Goal: Obtain resource: Download file/media

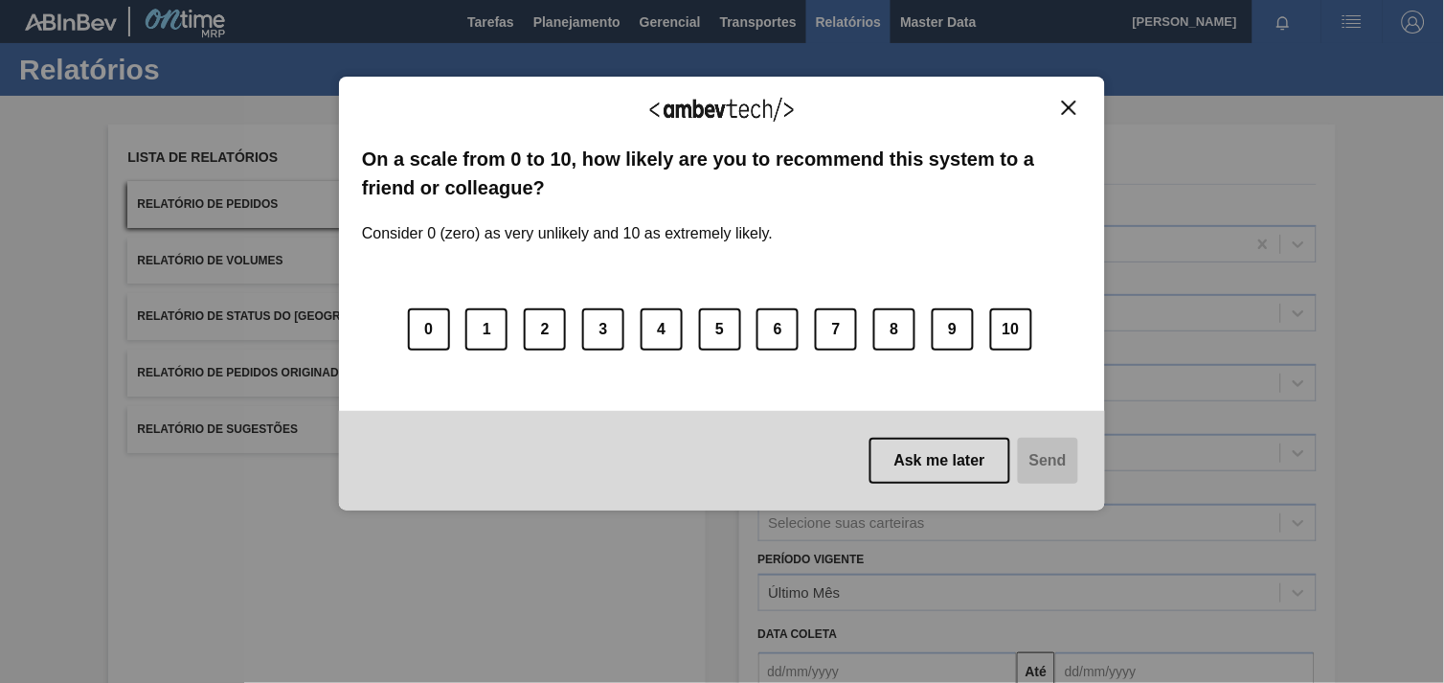
click at [719, 678] on div "We appreciate your feedback! On a scale from 0 to 10, how likely are you to rec…" at bounding box center [722, 341] width 1444 height 683
click at [1064, 91] on div "We appreciate your feedback! On a scale from 0 to 10, how likely are you to rec…" at bounding box center [722, 294] width 766 height 435
click at [1067, 102] on img "Close" at bounding box center [1069, 108] width 14 height 14
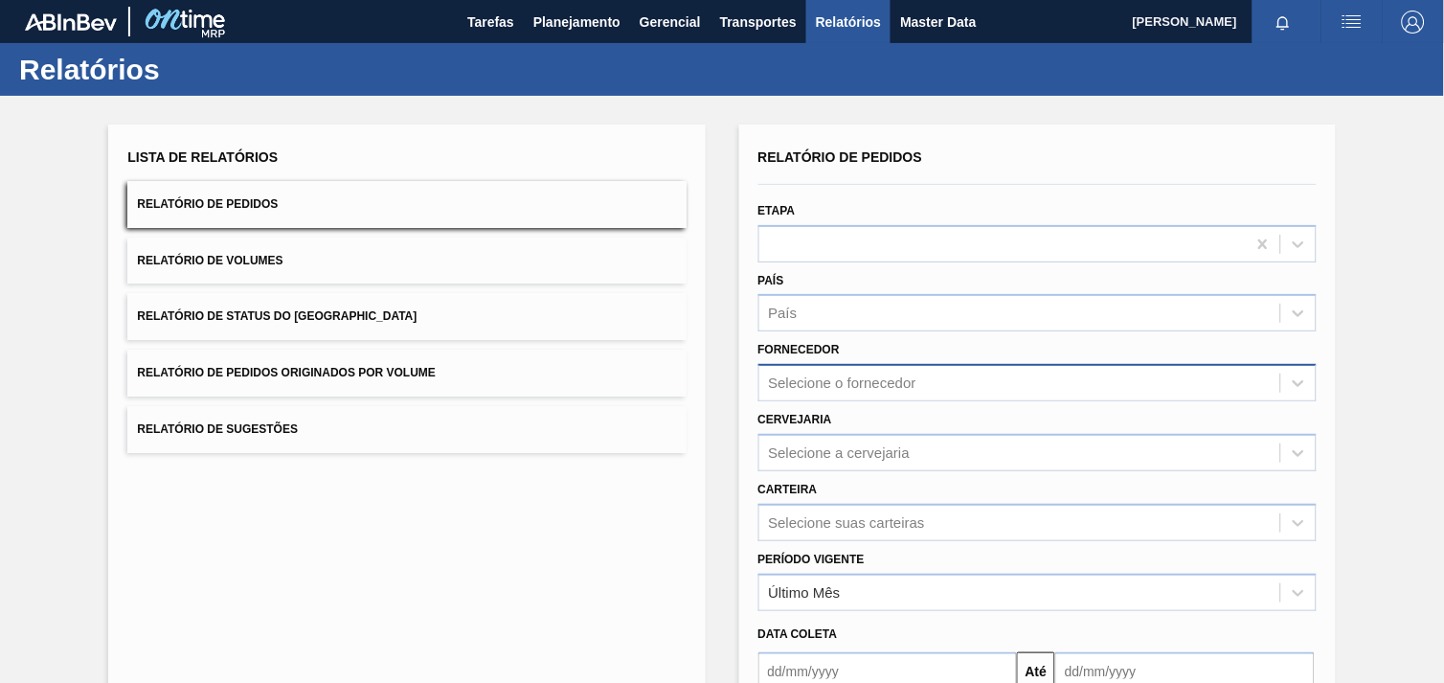
click at [875, 381] on div "Selecione o fornecedor" at bounding box center [1037, 382] width 558 height 37
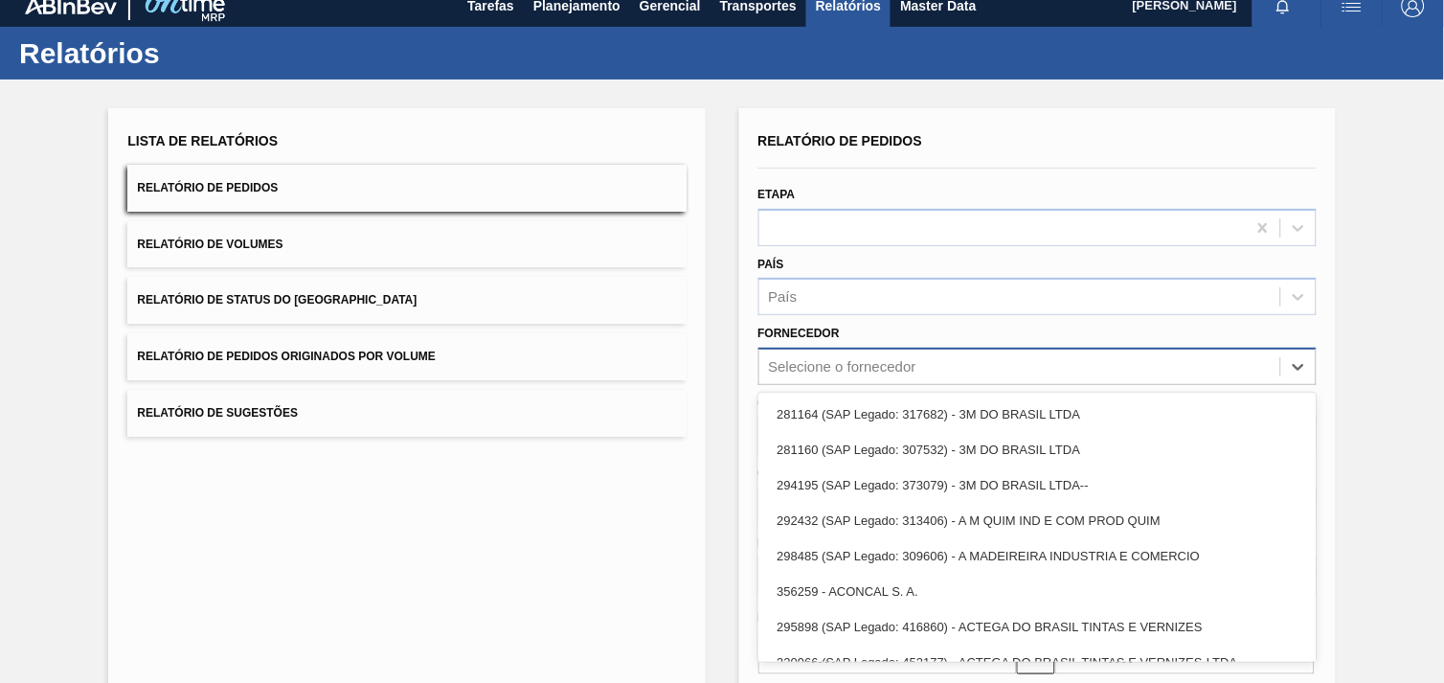
scroll to position [19, 0]
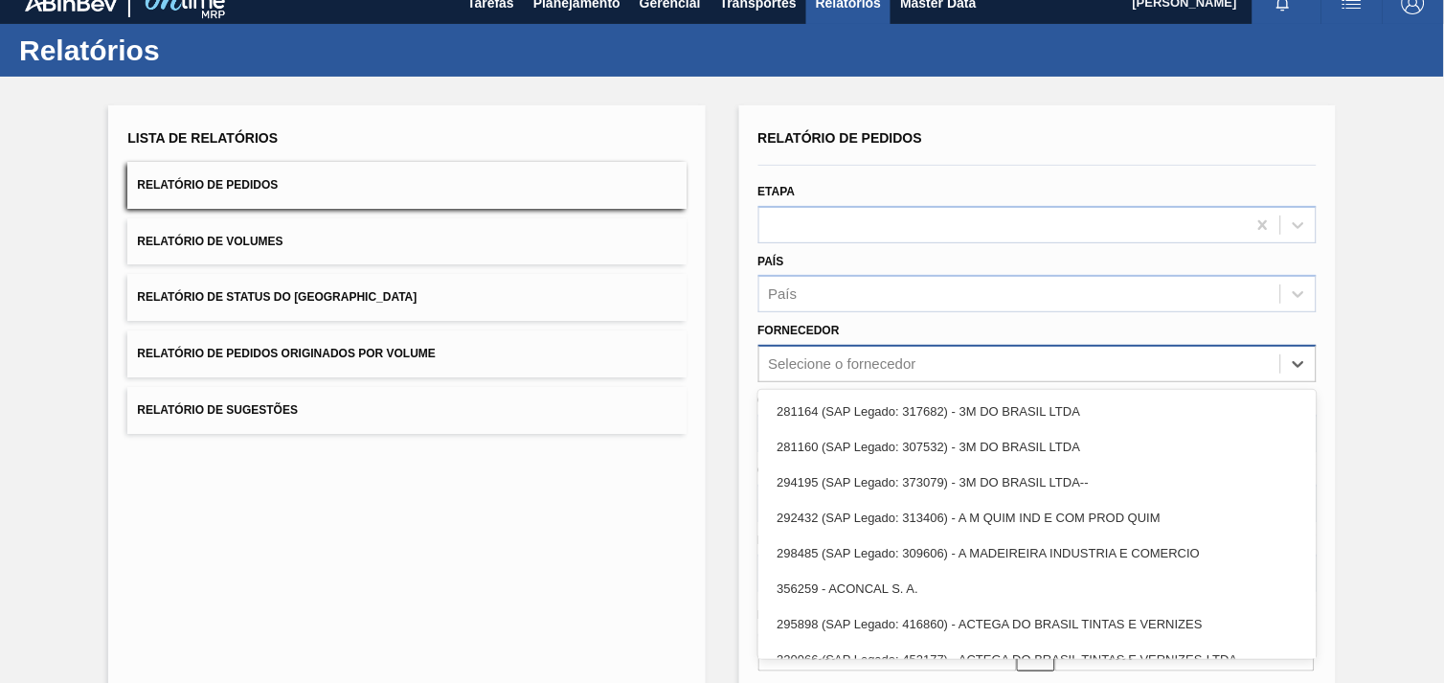
paste input "289720"
type input "289720"
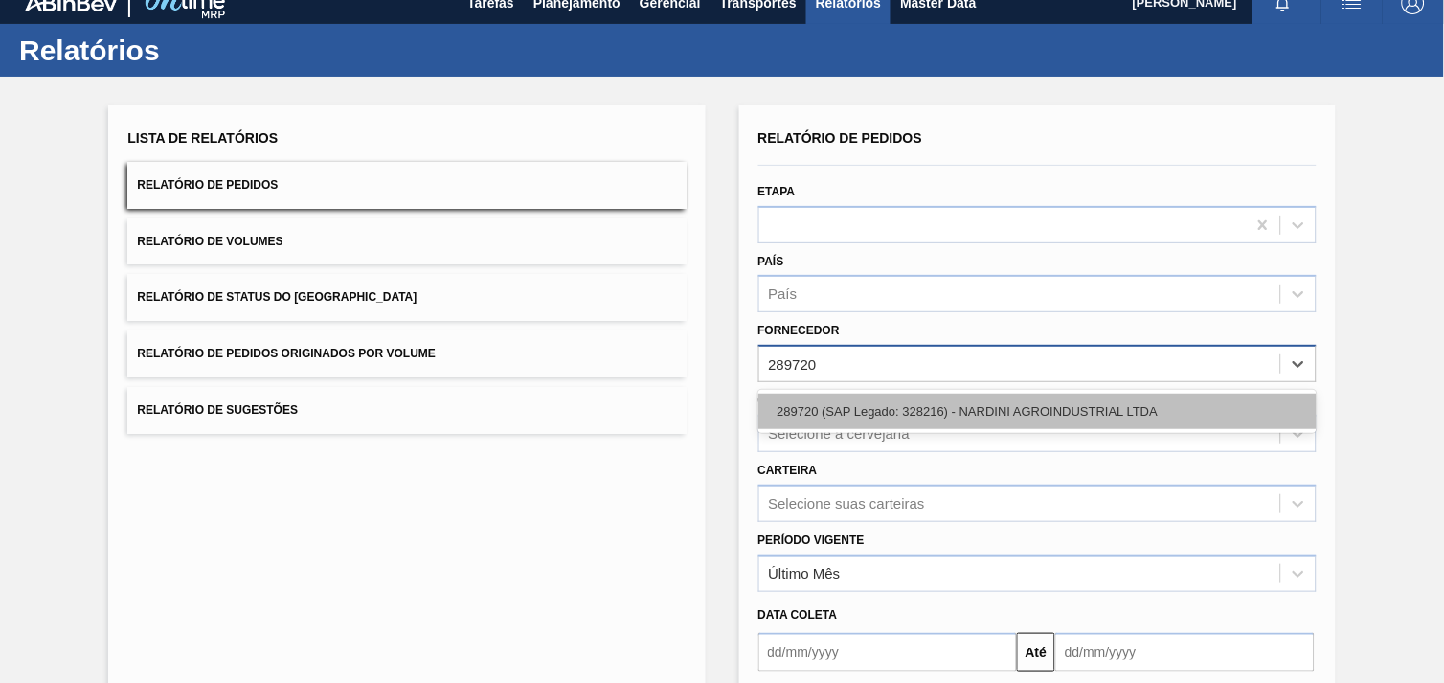
click at [881, 403] on div "289720 (SAP Legado: 328216) - NARDINI AGROINDUSTRIAL LTDA" at bounding box center [1037, 411] width 558 height 35
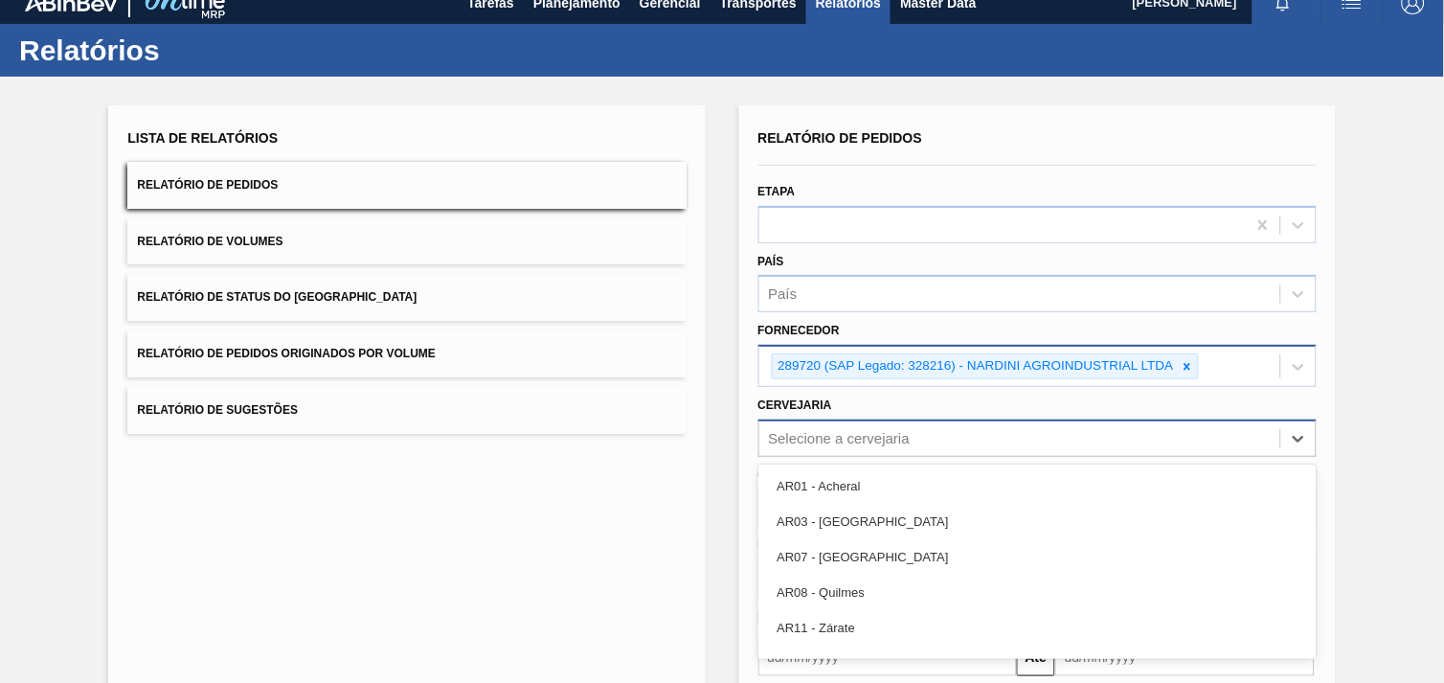
click at [895, 435] on div "option AR01 - Acheral focused, 1 of 92. 92 results available. Use Up and Down t…" at bounding box center [1037, 437] width 558 height 37
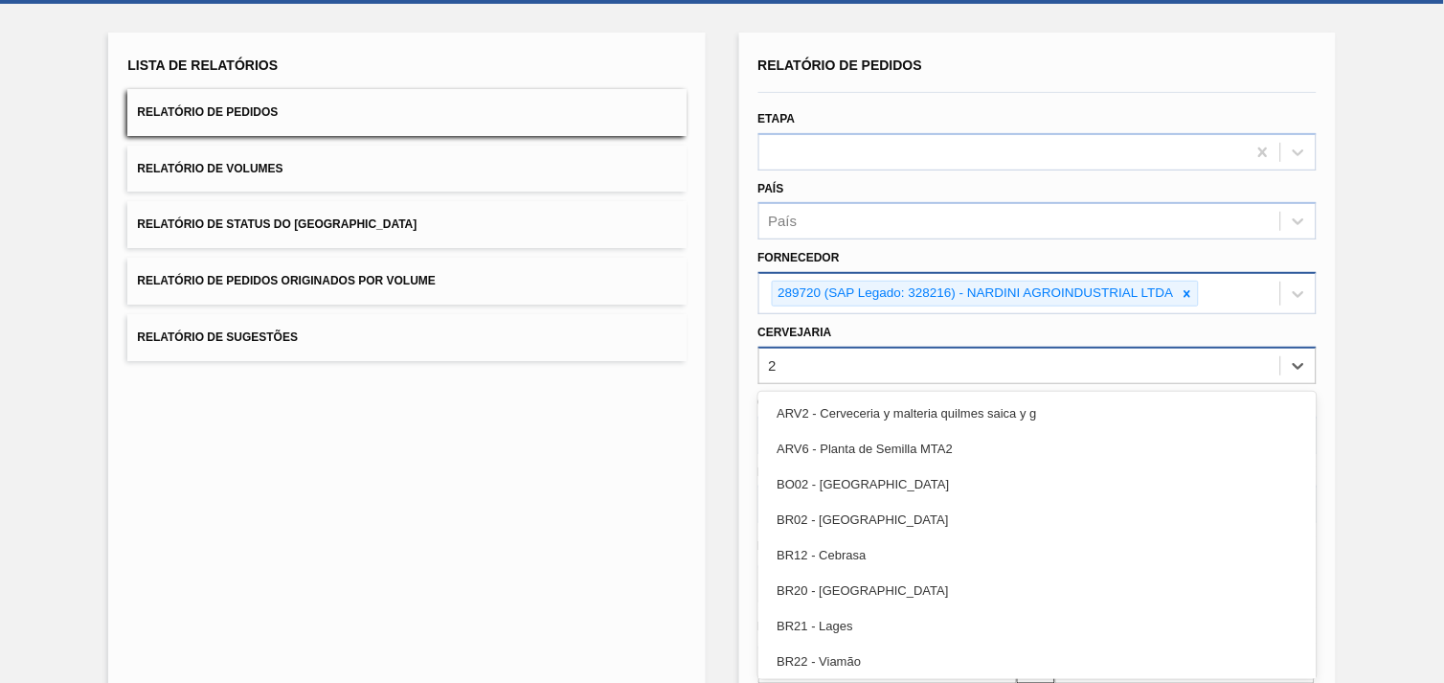
type input "22"
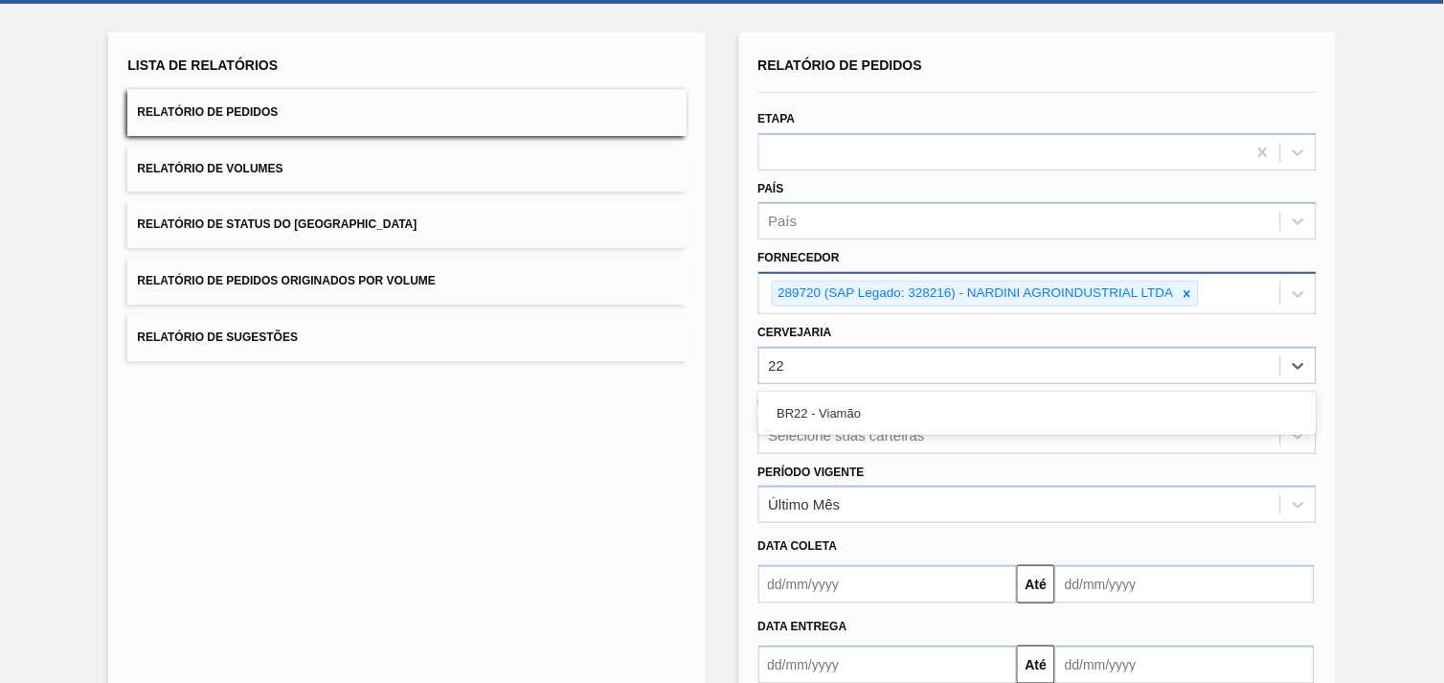
click at [833, 407] on div "BR22 - Viamão" at bounding box center [1037, 412] width 558 height 35
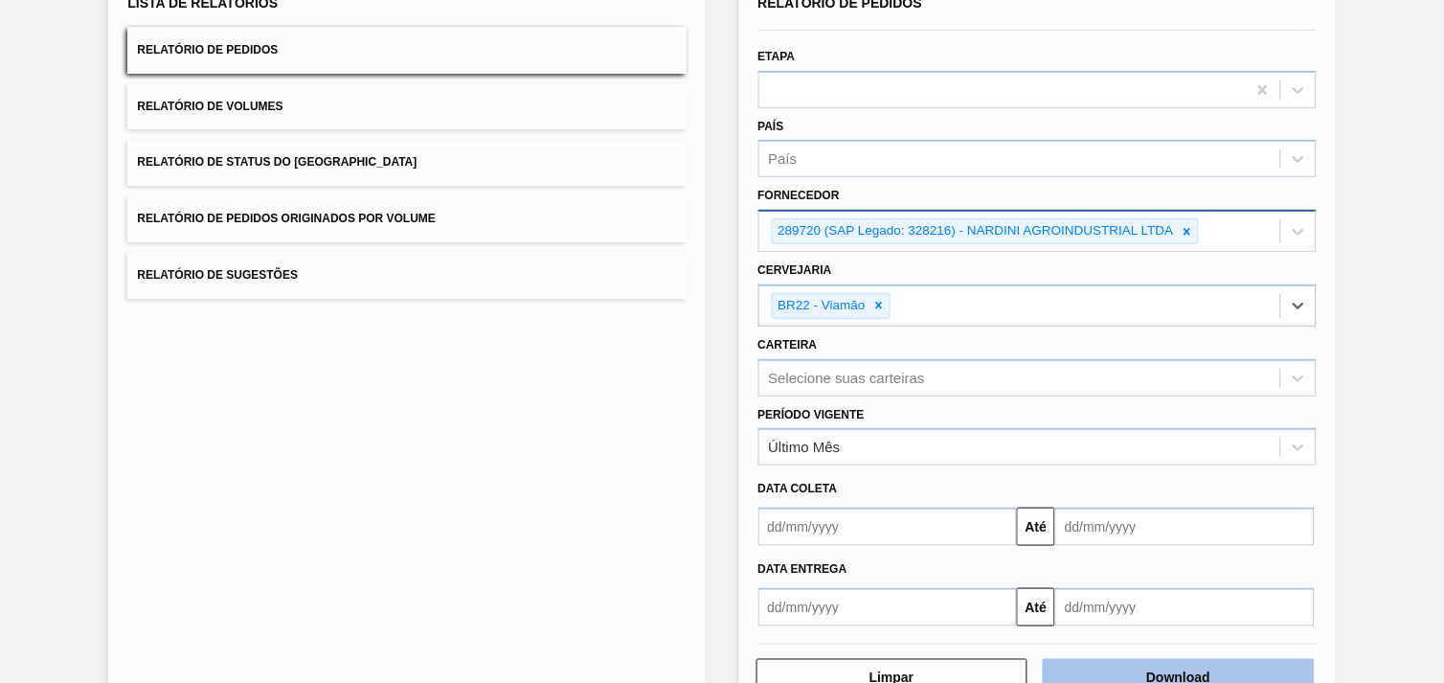
scroll to position [208, 0]
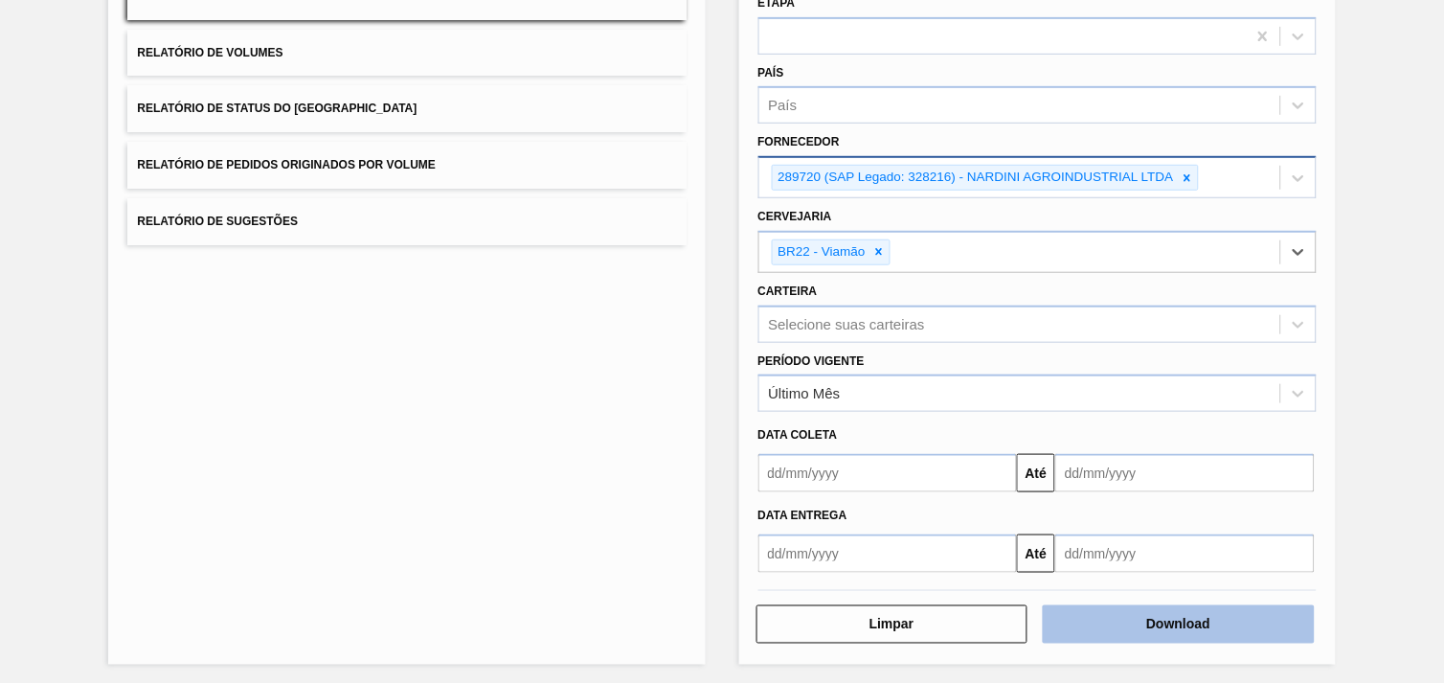
click at [1228, 613] on button "Download" at bounding box center [1179, 624] width 272 height 38
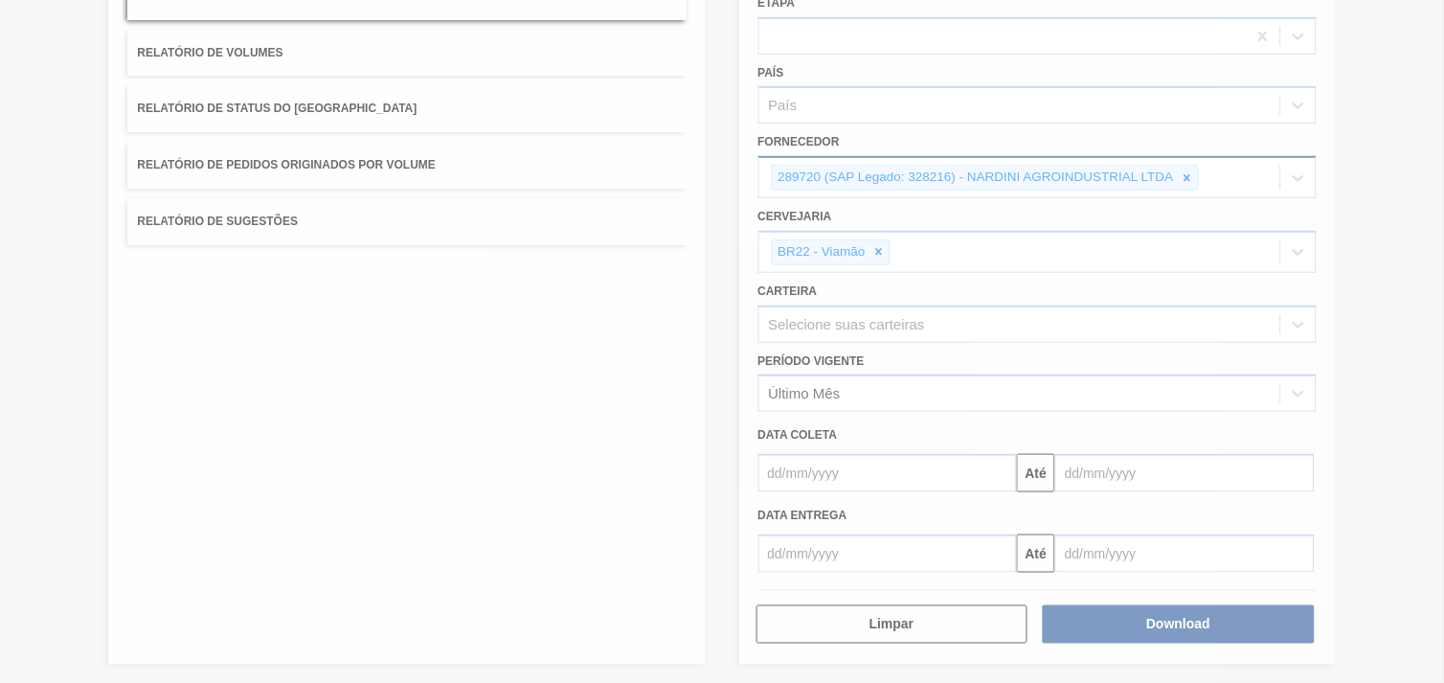
drag, startPoint x: 1226, startPoint y: 610, endPoint x: 1371, endPoint y: 515, distance: 172.9
drag, startPoint x: 1371, startPoint y: 515, endPoint x: 1383, endPoint y: 553, distance: 40.0
click at [1383, 553] on div at bounding box center [722, 341] width 1444 height 683
